Goal: Use online tool/utility: Utilize a website feature to perform a specific function

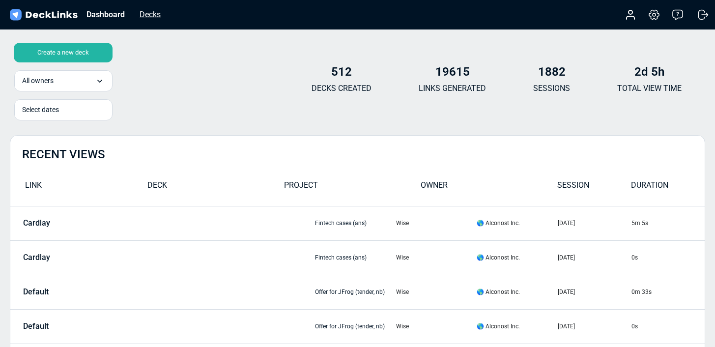
click at [152, 13] on div "Decks" at bounding box center [150, 14] width 31 height 12
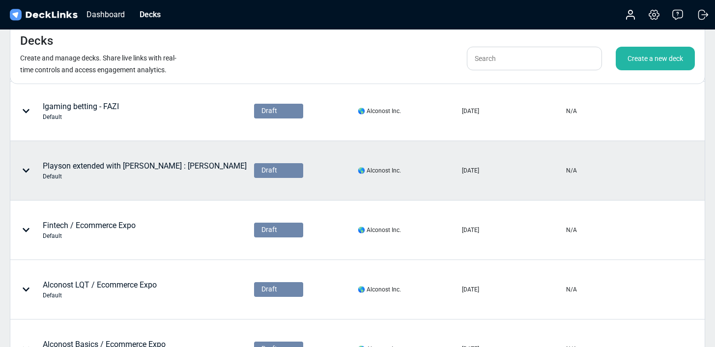
scroll to position [114, 0]
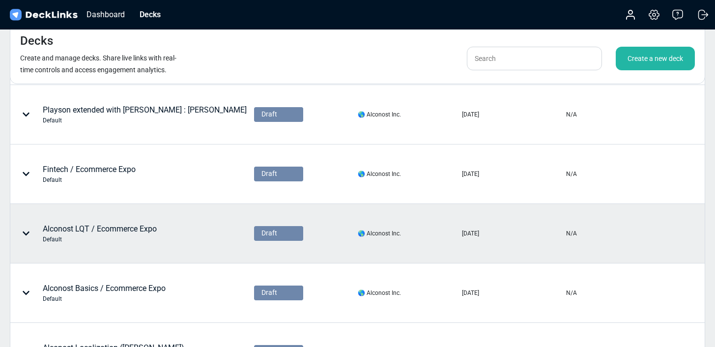
click at [168, 230] on div "Alconost LQT / Ecommerce Expo Default" at bounding box center [101, 233] width 181 height 29
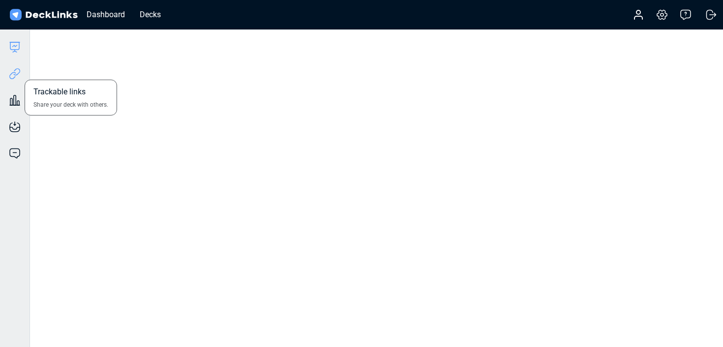
click at [16, 71] on icon at bounding box center [15, 74] width 12 height 12
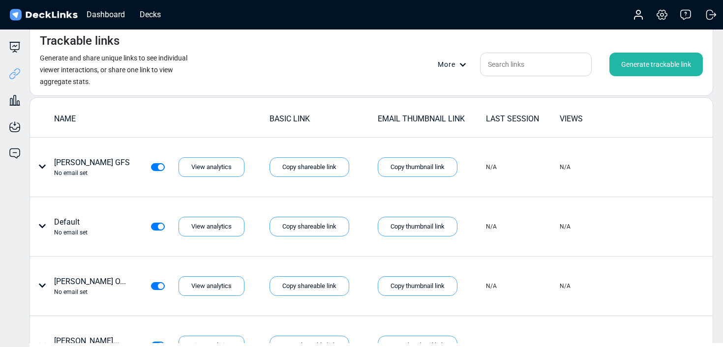
click at [640, 70] on div "Generate trackable link" at bounding box center [655, 65] width 93 height 24
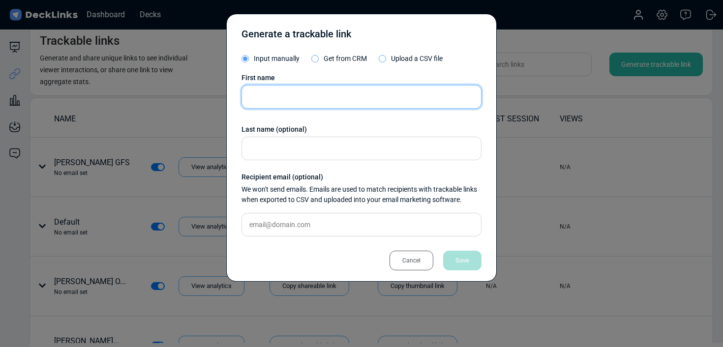
click at [352, 102] on input "text" at bounding box center [361, 97] width 240 height 24
type input "[PERSON_NAME]"
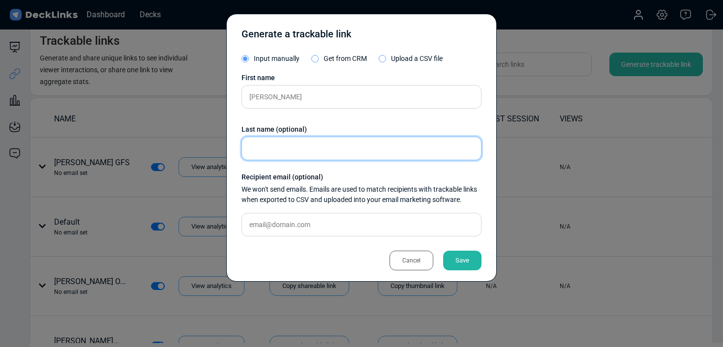
click at [365, 156] on input "text" at bounding box center [361, 149] width 240 height 24
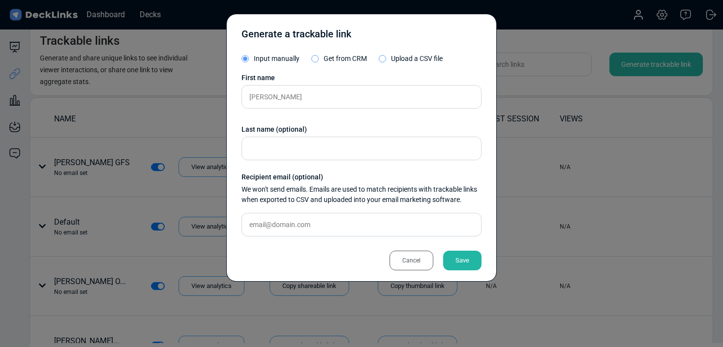
click at [473, 256] on div "Save" at bounding box center [462, 261] width 38 height 20
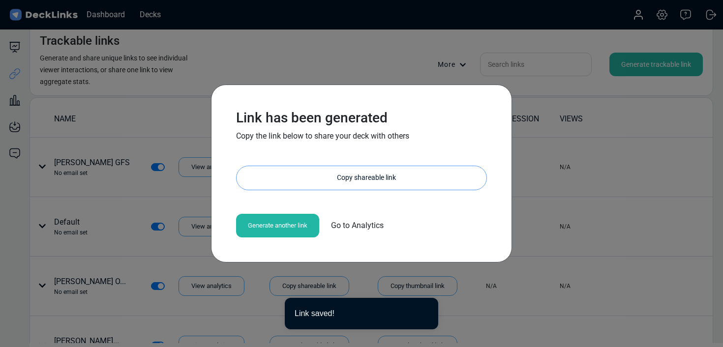
click at [296, 181] on div "Copy shareable link" at bounding box center [366, 178] width 240 height 24
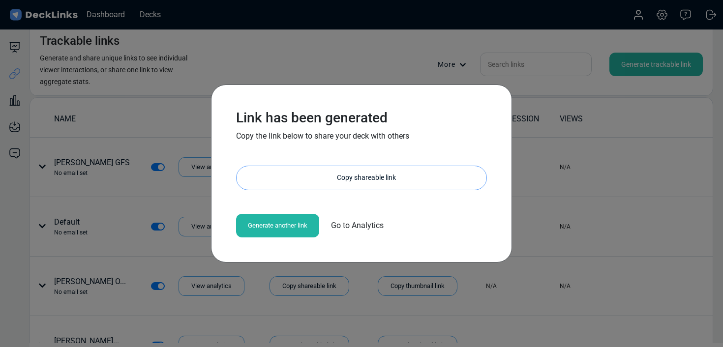
click at [332, 180] on div "Copy shareable link" at bounding box center [366, 178] width 240 height 24
